Goal: Transaction & Acquisition: Download file/media

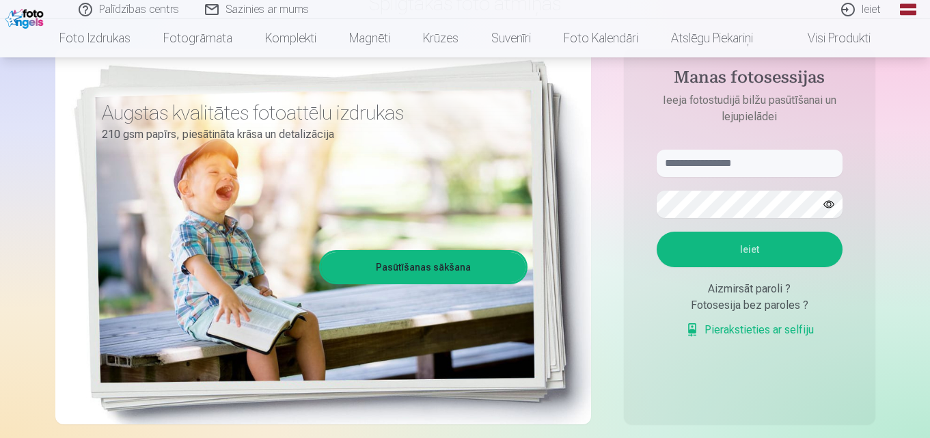
scroll to position [137, 0]
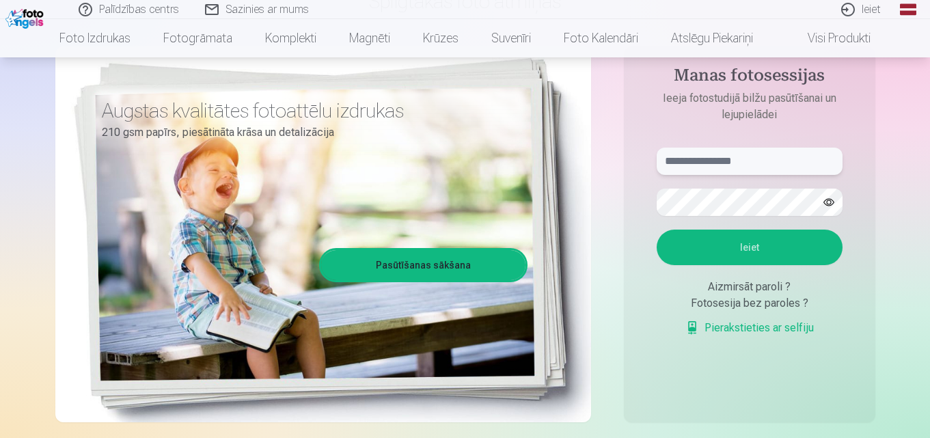
click at [718, 165] on input "text" at bounding box center [750, 161] width 186 height 27
click at [657, 230] on button "Ieiet" at bounding box center [750, 248] width 186 height 36
click at [579, 204] on div "**********" at bounding box center [465, 205] width 820 height 499
click at [791, 157] on input "**********" at bounding box center [750, 161] width 186 height 27
click at [657, 230] on button "Ieiet" at bounding box center [750, 248] width 186 height 36
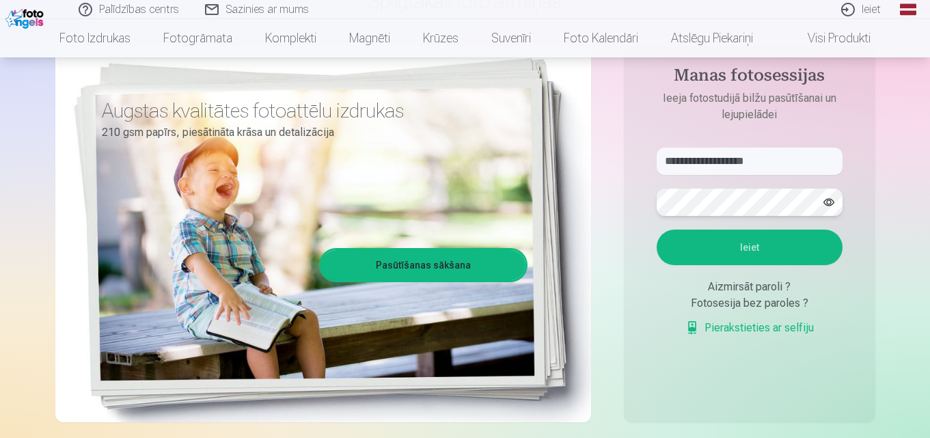
click at [657, 230] on button "Ieiet" at bounding box center [750, 248] width 186 height 36
drag, startPoint x: 732, startPoint y: 161, endPoint x: 799, endPoint y: 167, distance: 68.0
click at [799, 167] on input "**********" at bounding box center [750, 161] width 186 height 27
type input "**********"
click at [728, 242] on button "Ieiet" at bounding box center [750, 248] width 186 height 36
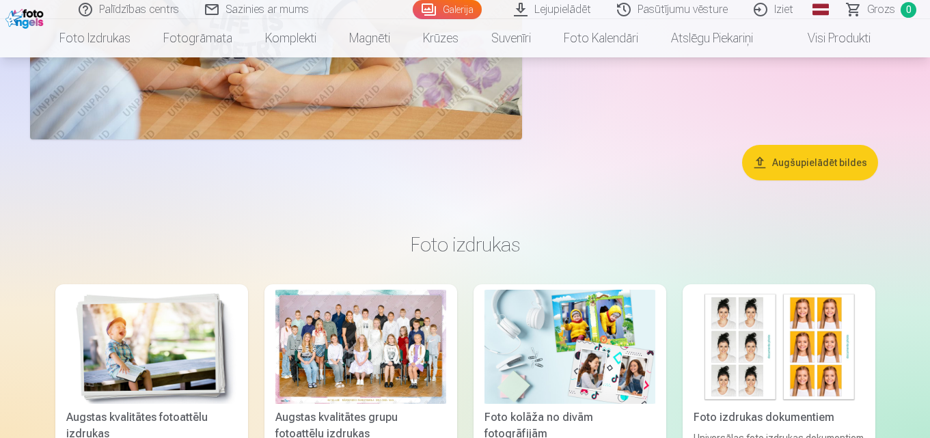
scroll to position [7934, 0]
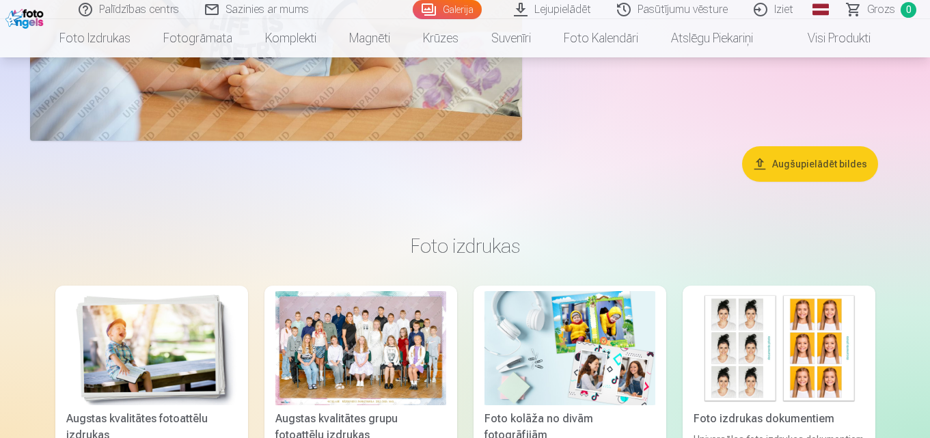
click at [456, 14] on link "Galerija" at bounding box center [447, 9] width 69 height 19
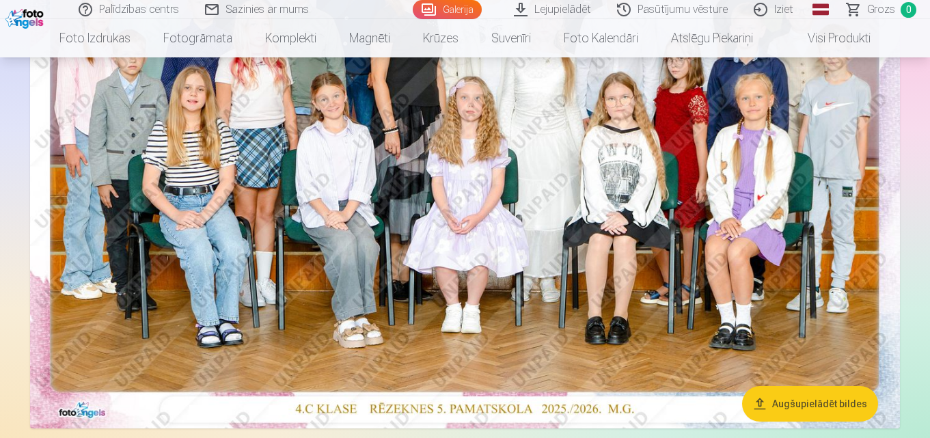
scroll to position [68, 0]
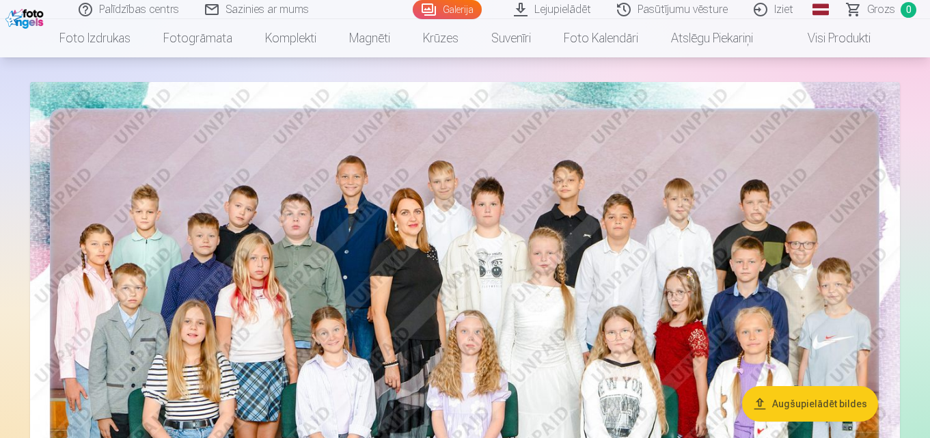
click at [665, 6] on link "Pasūtījumu vēsture" at bounding box center [673, 9] width 137 height 19
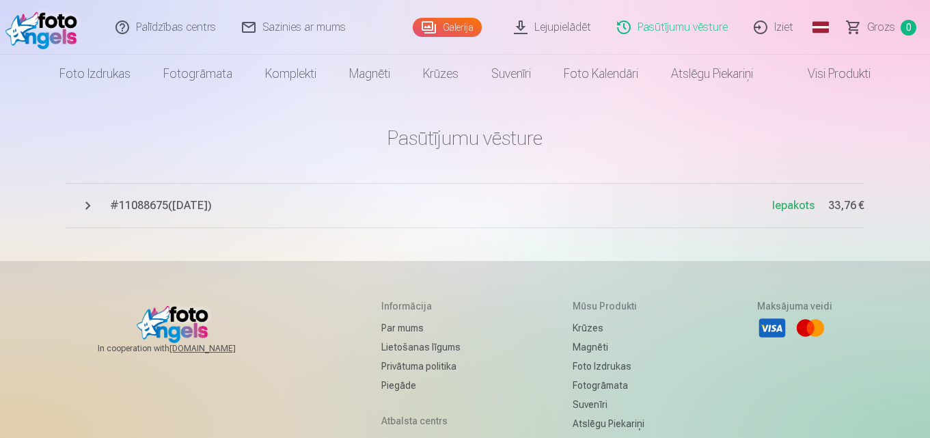
click at [206, 205] on span "# 11088675 ( [DATE] )" at bounding box center [441, 205] width 662 height 16
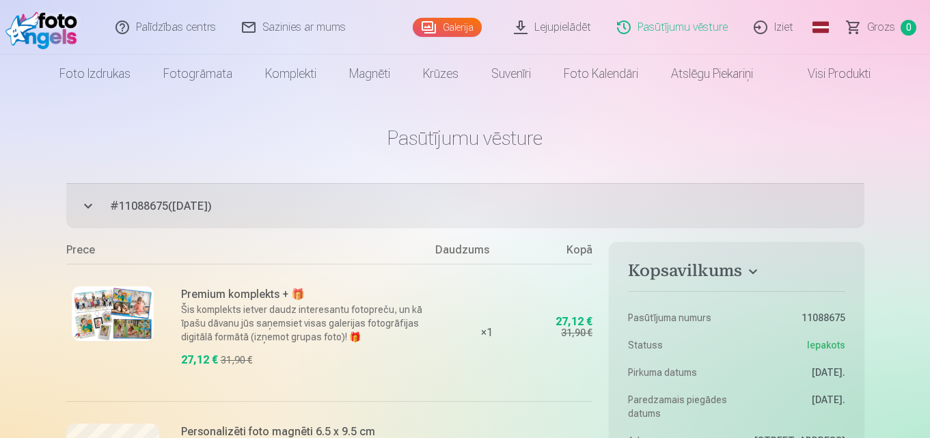
click at [551, 26] on link "Lejupielādēt" at bounding box center [552, 27] width 103 height 55
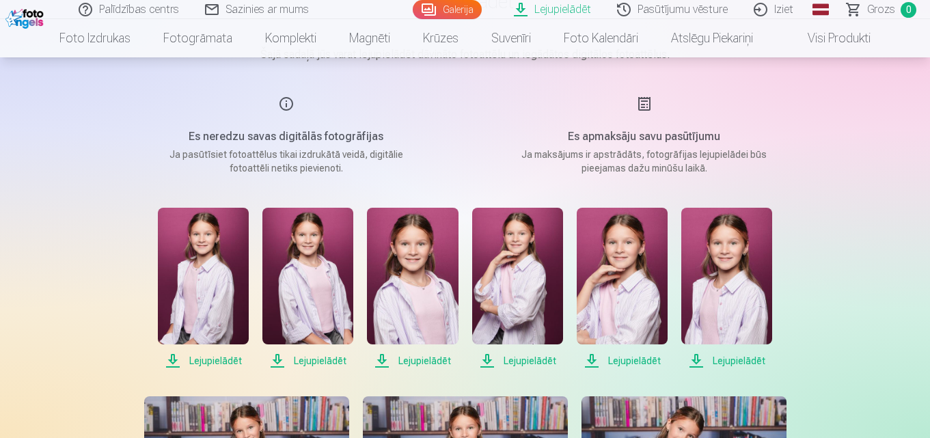
scroll to position [205, 0]
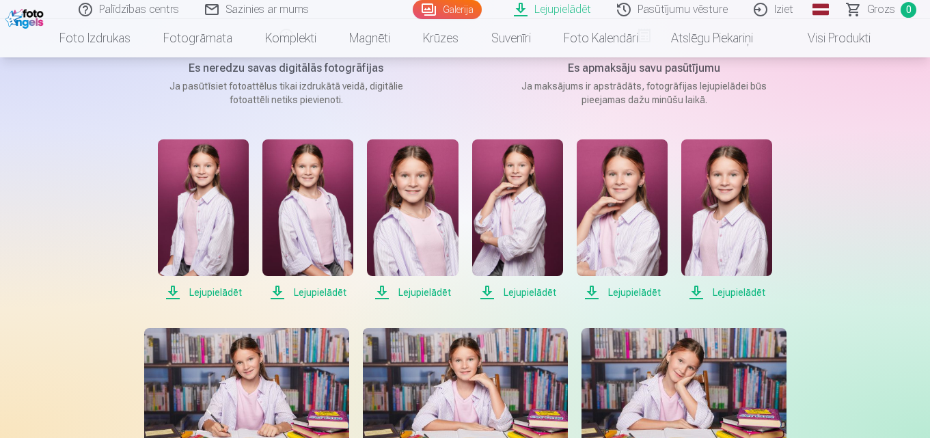
click at [195, 294] on span "Lejupielādēt" at bounding box center [203, 292] width 91 height 16
click at [315, 291] on span "Lejupielādēt" at bounding box center [307, 292] width 91 height 16
click at [419, 294] on span "Lejupielādēt" at bounding box center [412, 292] width 91 height 16
click at [543, 292] on span "Lejupielādēt" at bounding box center [517, 292] width 91 height 16
click at [616, 294] on span "Lejupielādēt" at bounding box center [622, 292] width 91 height 16
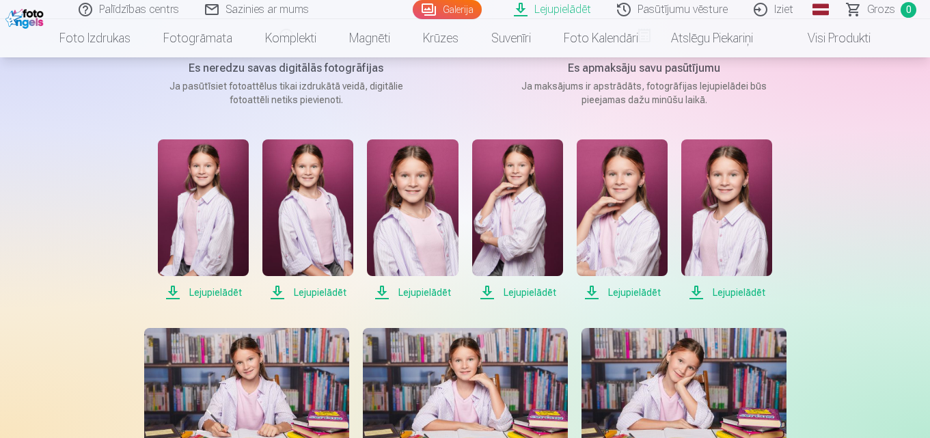
click at [731, 294] on span "Lejupielādēt" at bounding box center [726, 292] width 91 height 16
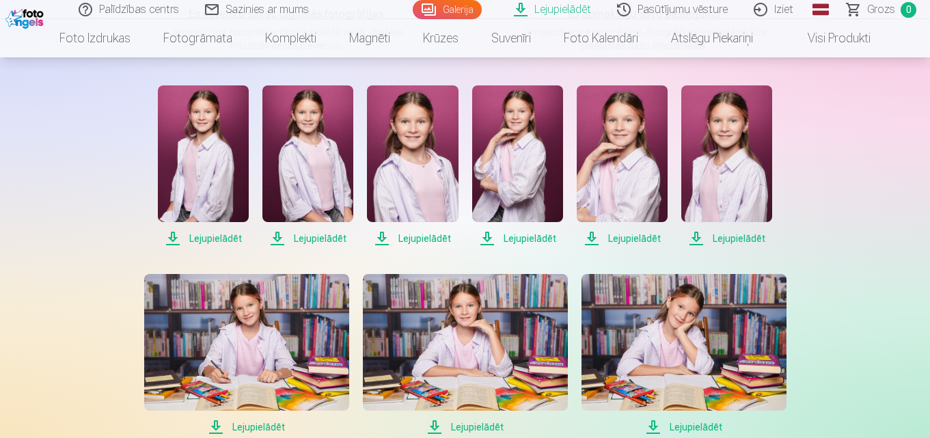
scroll to position [342, 0]
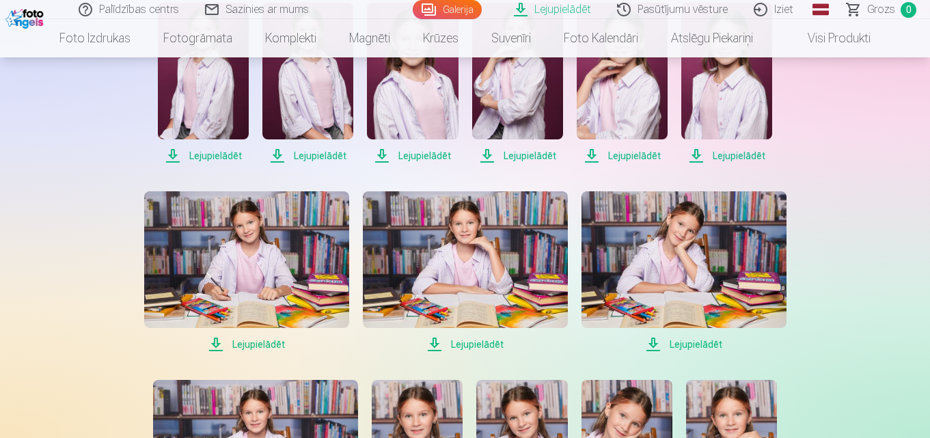
click at [265, 346] on span "Lejupielādēt" at bounding box center [246, 344] width 205 height 16
click at [460, 342] on span "Lejupielādēt" at bounding box center [465, 344] width 205 height 16
click at [678, 346] on span "Lejupielādēt" at bounding box center [683, 344] width 205 height 16
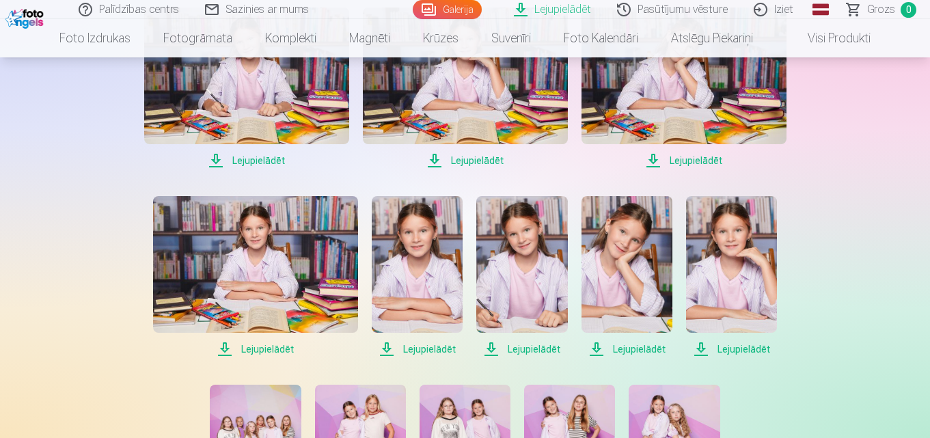
scroll to position [547, 0]
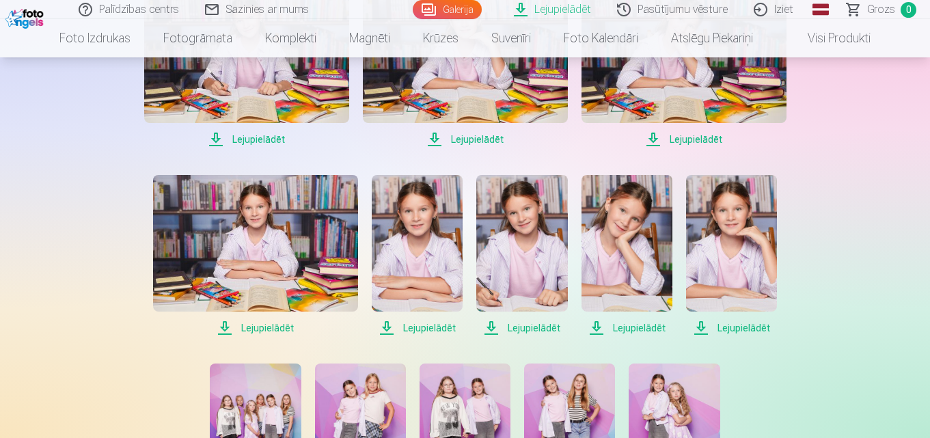
click at [262, 331] on span "Lejupielādēt" at bounding box center [255, 328] width 205 height 16
click at [432, 324] on span "Lejupielādēt" at bounding box center [417, 328] width 91 height 16
click at [524, 328] on span "Lejupielādēt" at bounding box center [521, 328] width 91 height 16
click at [623, 329] on span "Lejupielādēt" at bounding box center [626, 328] width 91 height 16
click at [739, 326] on span "Lejupielādēt" at bounding box center [731, 328] width 91 height 16
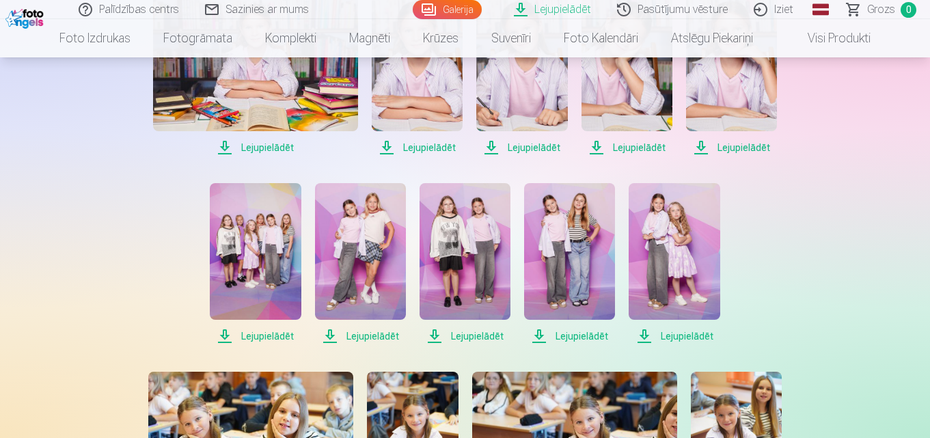
scroll to position [751, 0]
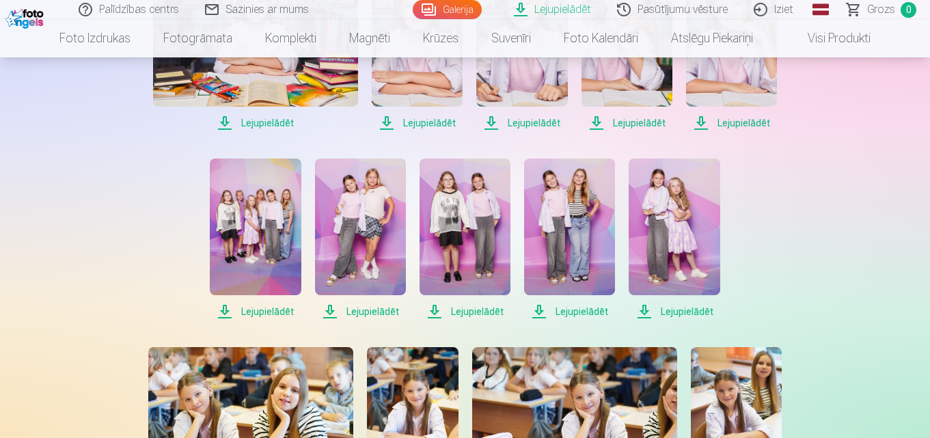
click at [258, 314] on span "Lejupielādēt" at bounding box center [255, 311] width 91 height 16
drag, startPoint x: 375, startPoint y: 310, endPoint x: 385, endPoint y: 310, distance: 9.6
click at [375, 310] on span "Lejupielādēt" at bounding box center [360, 311] width 91 height 16
click at [463, 311] on span "Lejupielādēt" at bounding box center [464, 311] width 91 height 16
click at [572, 314] on span "Lejupielādēt" at bounding box center [569, 311] width 91 height 16
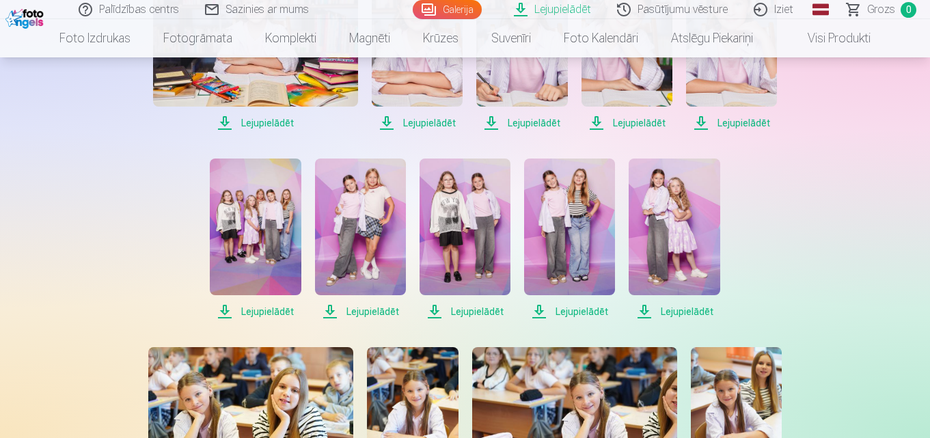
click at [690, 309] on span "Lejupielādēt" at bounding box center [673, 311] width 91 height 16
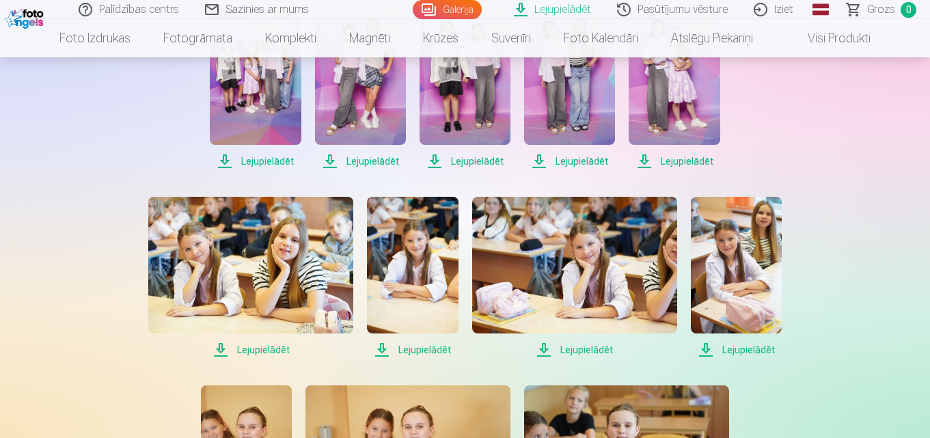
scroll to position [956, 0]
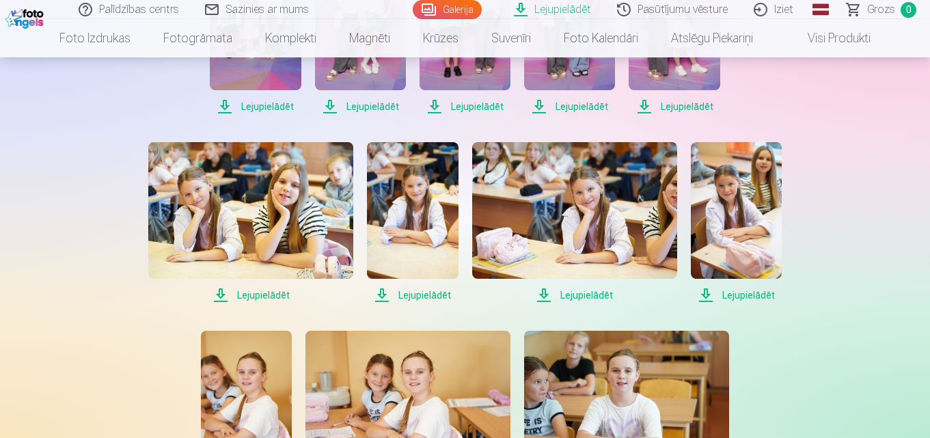
click at [273, 295] on span "Lejupielādēt" at bounding box center [250, 295] width 205 height 16
click at [419, 296] on span "Lejupielādēt" at bounding box center [412, 295] width 91 height 16
click at [589, 293] on span "Lejupielādēt" at bounding box center [574, 295] width 205 height 16
click at [861, 352] on div "Lejupielādēt Šajā sadaļā jūs varat lejupielādēt dāvināto fotoattēlu un iegādāto…" at bounding box center [465, 83] width 820 height 2078
click at [743, 295] on span "Lejupielādēt" at bounding box center [736, 295] width 91 height 16
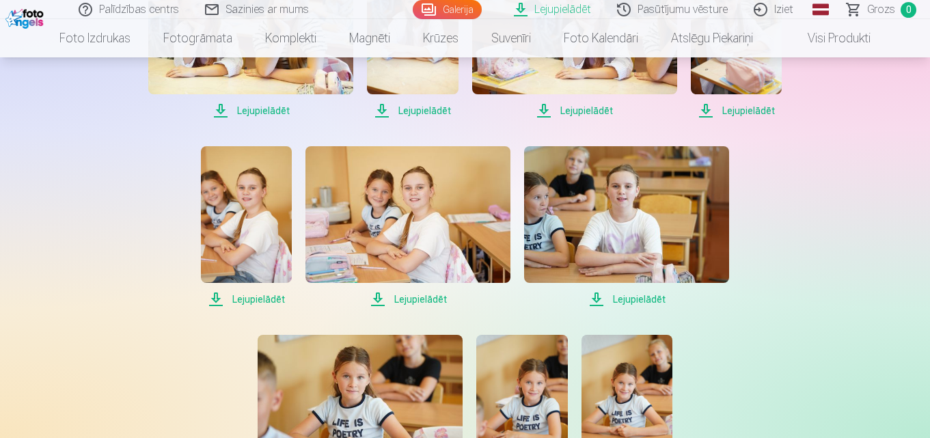
scroll to position [1161, 0]
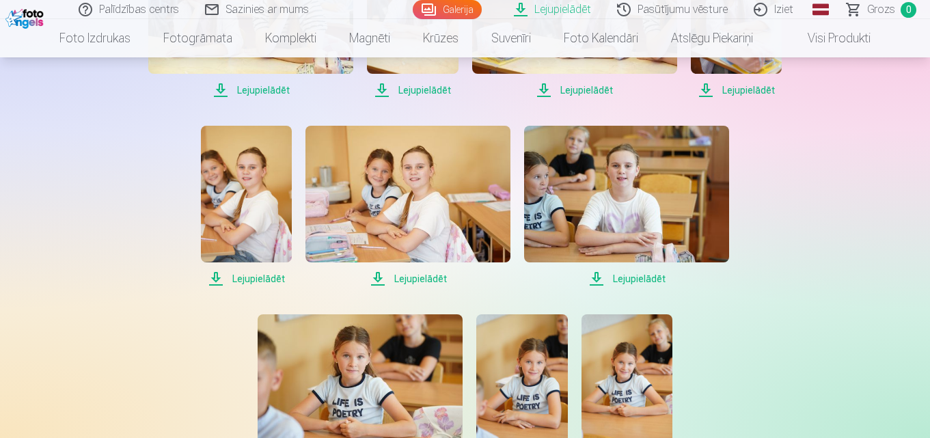
click at [409, 283] on span "Lejupielādēt" at bounding box center [407, 279] width 205 height 16
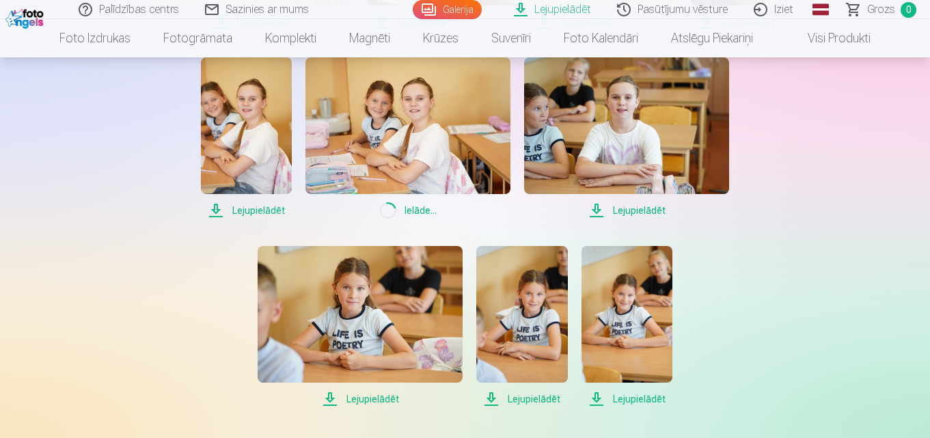
scroll to position [1298, 0]
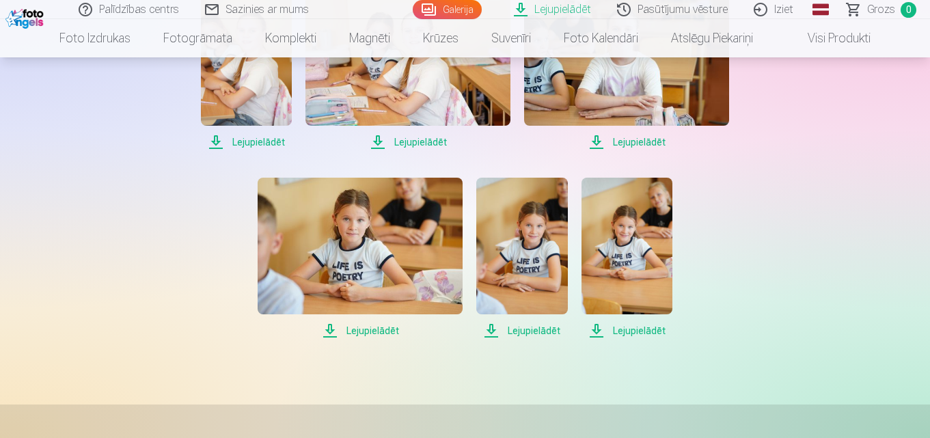
click at [362, 333] on span "Lejupielādēt" at bounding box center [360, 330] width 205 height 16
click at [523, 330] on span "Lejupielādēt" at bounding box center [521, 330] width 91 height 16
drag, startPoint x: 620, startPoint y: 329, endPoint x: 681, endPoint y: 322, distance: 61.2
click at [620, 329] on span "Lejupielādēt" at bounding box center [626, 330] width 91 height 16
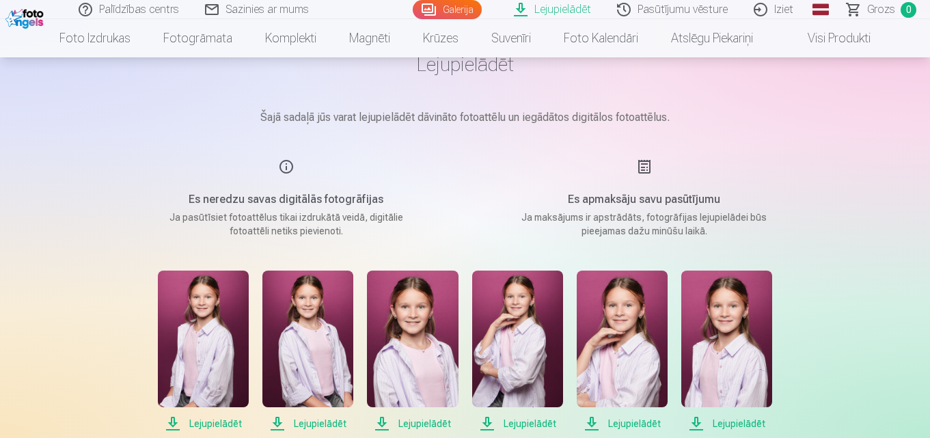
scroll to position [0, 0]
